Goal: Book appointment/travel/reservation

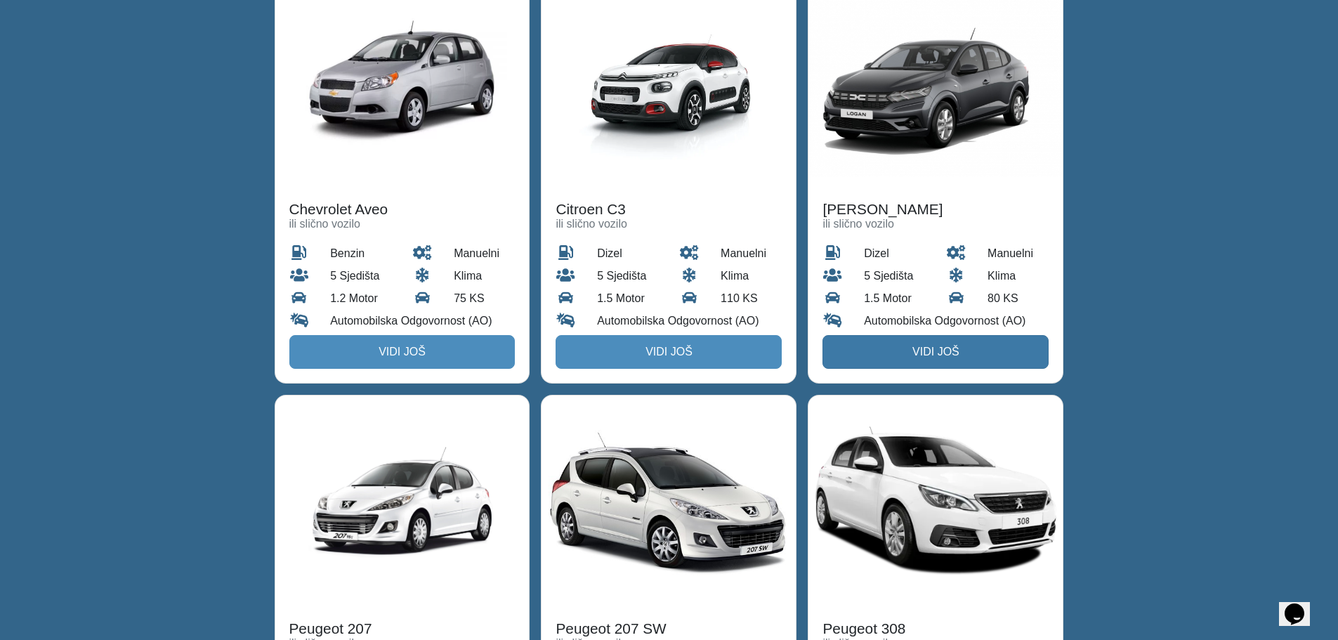
scroll to position [1756, 0]
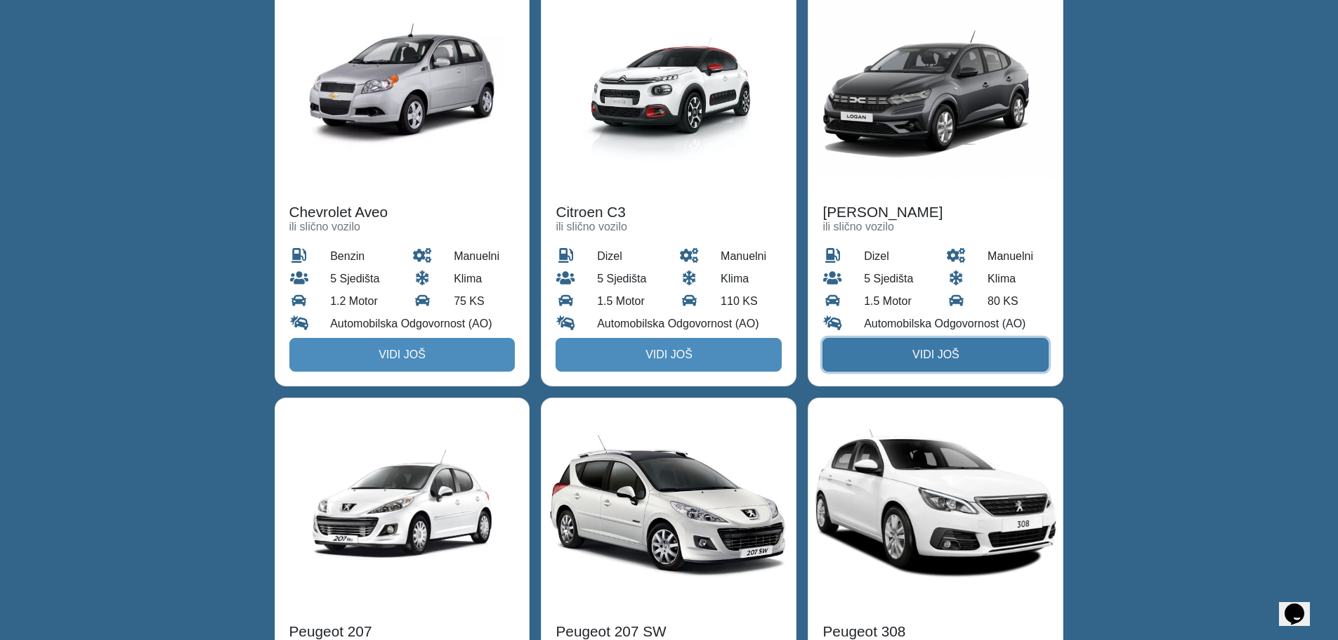
click at [939, 338] on link "Vidi još" at bounding box center [935, 355] width 226 height 34
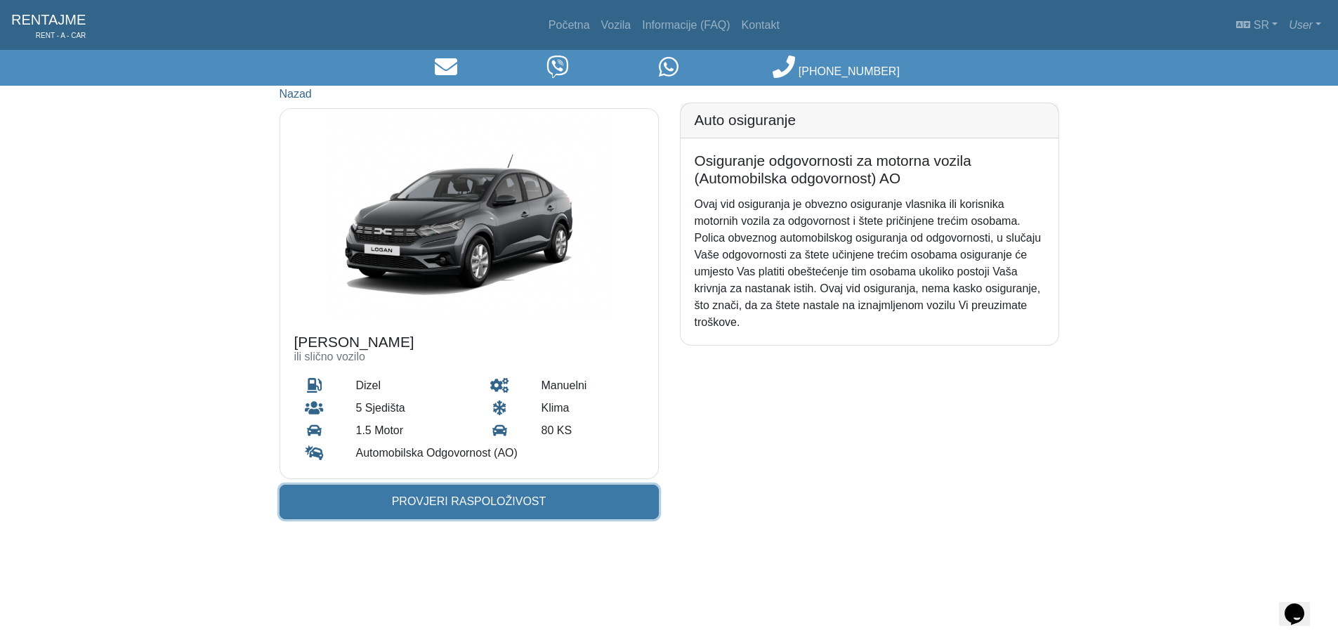
click at [541, 494] on link "Provjeri raspoloživost" at bounding box center [468, 502] width 379 height 34
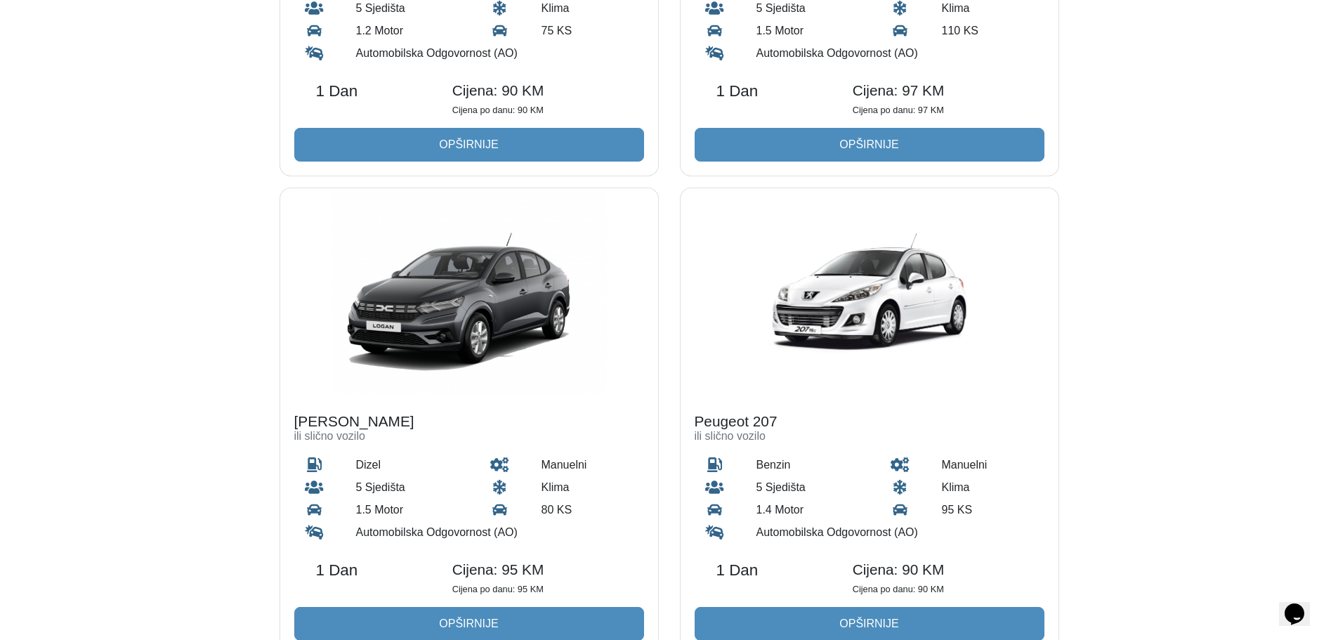
scroll to position [702, 0]
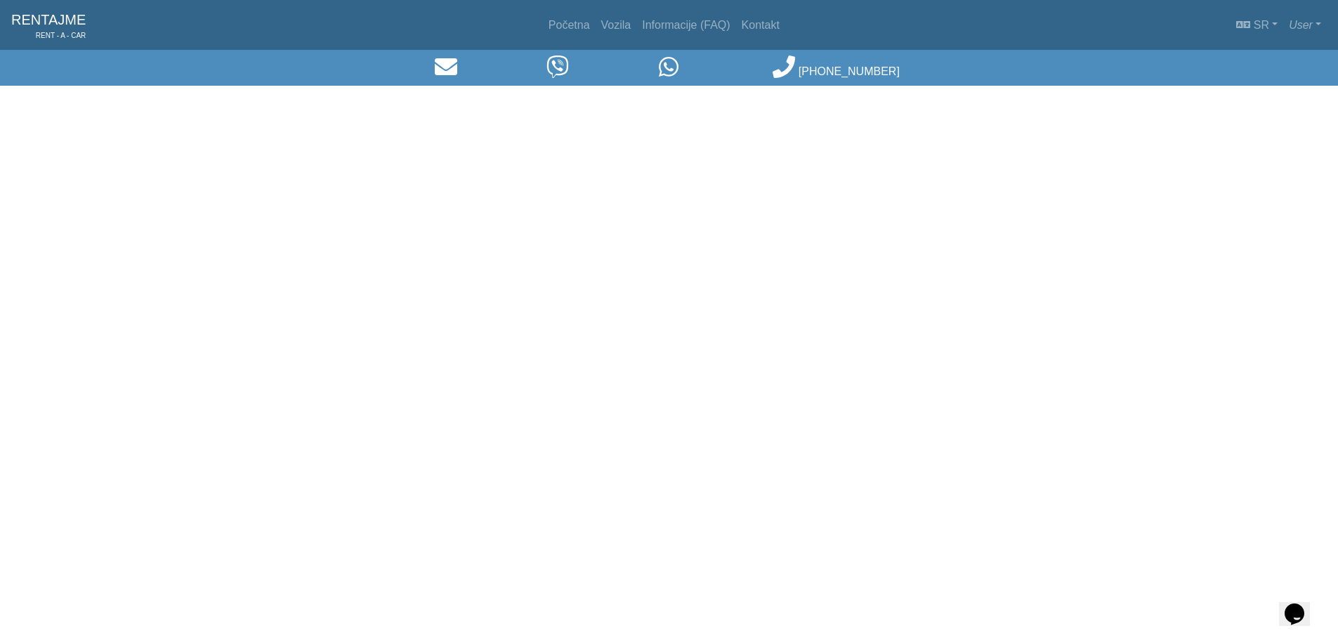
scroll to position [1409, 0]
